Goal: Task Accomplishment & Management: Manage account settings

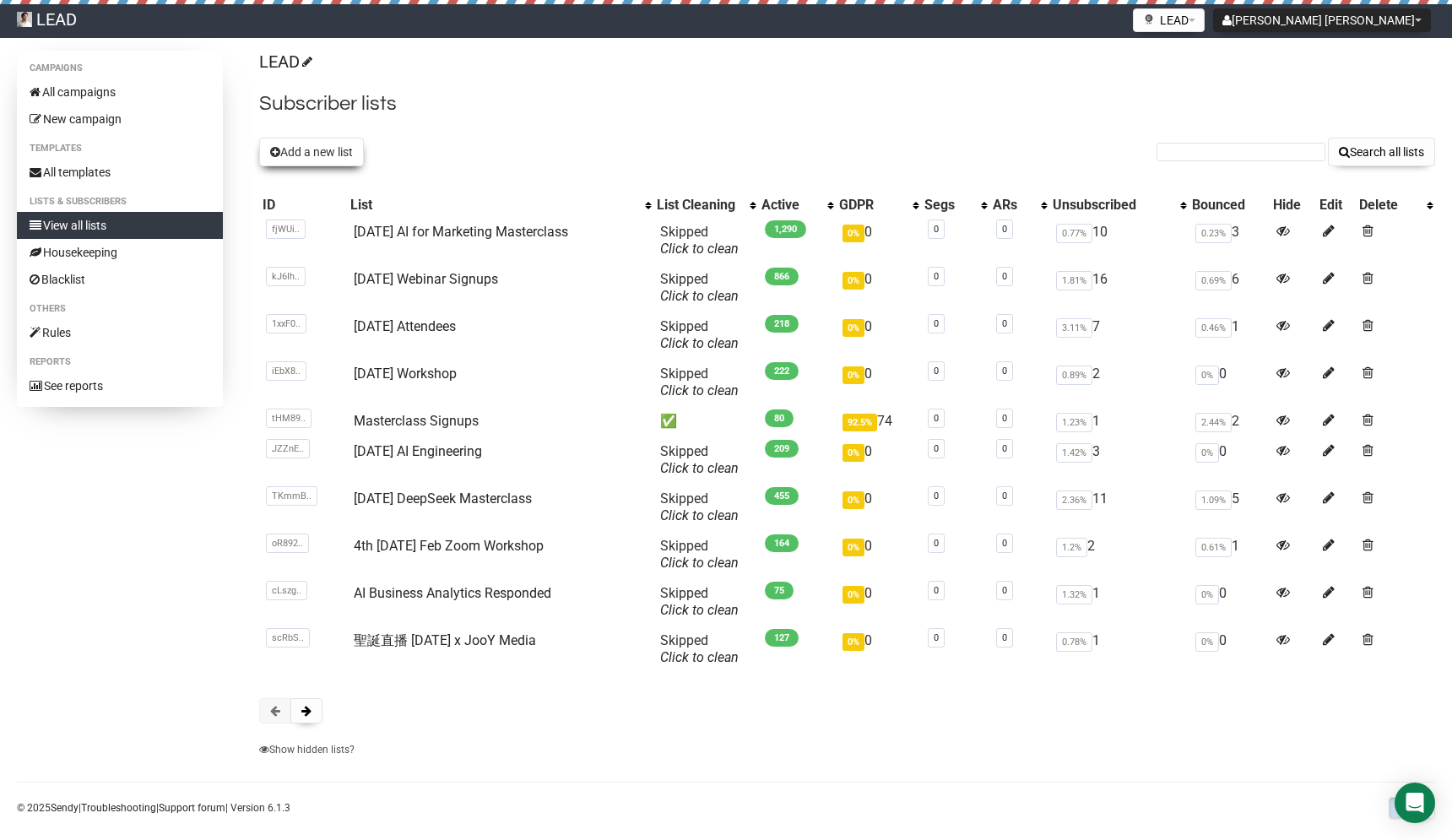
click at [328, 147] on button "Add a new list" at bounding box center [311, 152] width 105 height 28
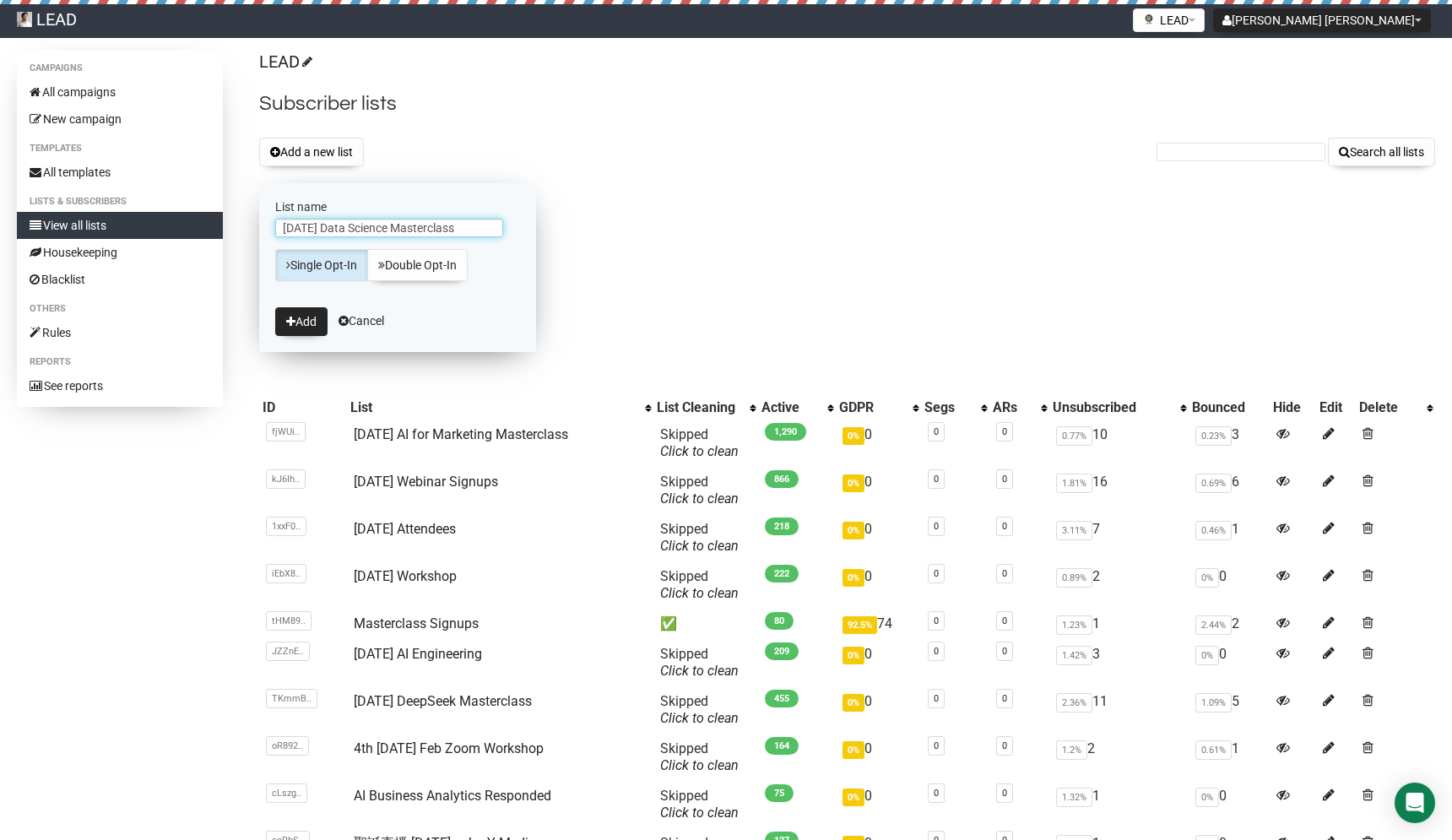
type input "[DATE] Data Science Masterclass"
click at [275, 307] on button "Add" at bounding box center [301, 321] width 53 height 28
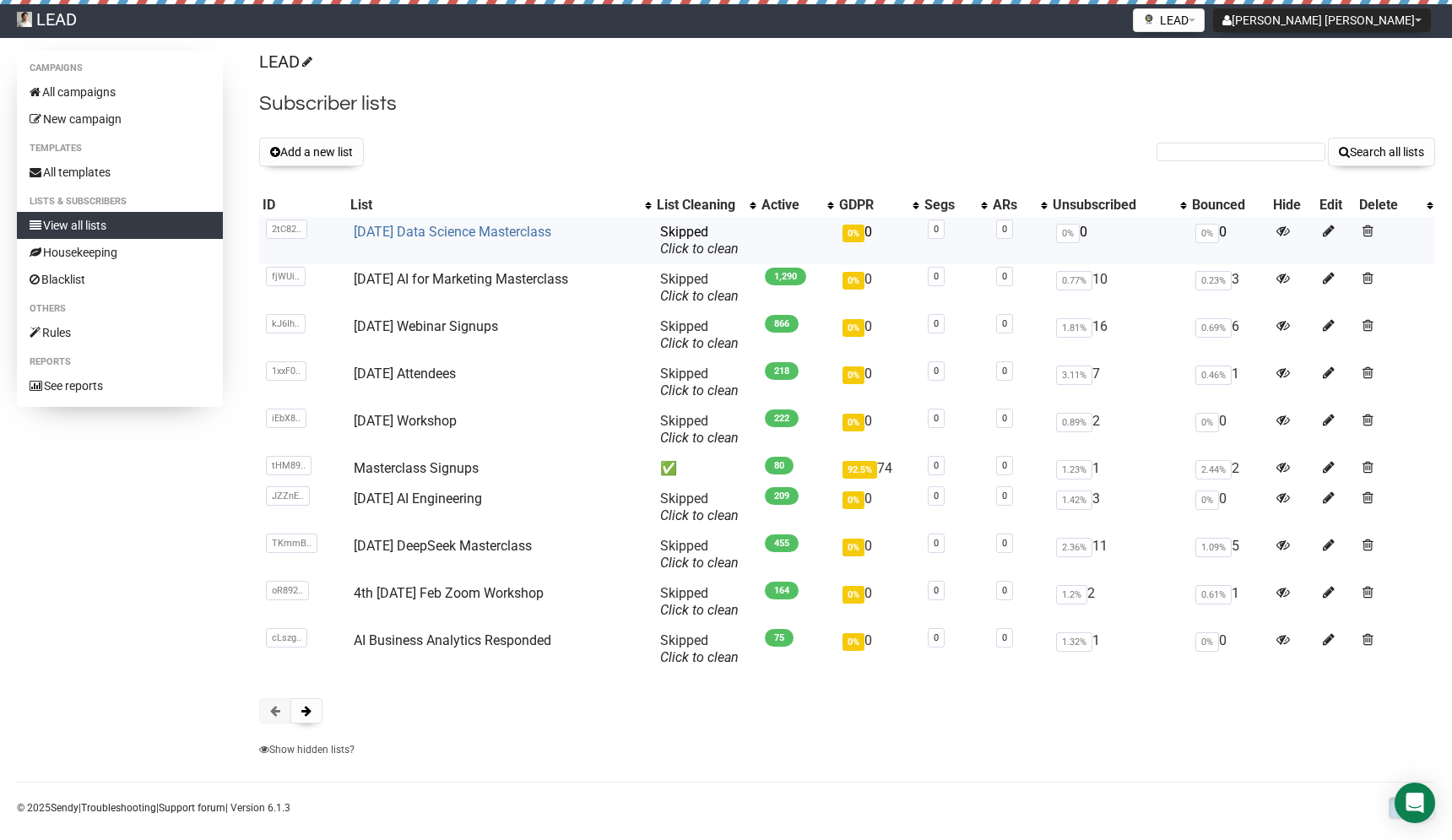
click at [514, 232] on link "[DATE] Data Science Masterclass" at bounding box center [453, 232] width 198 height 16
